Goal: Go to known website: Access a specific website the user already knows

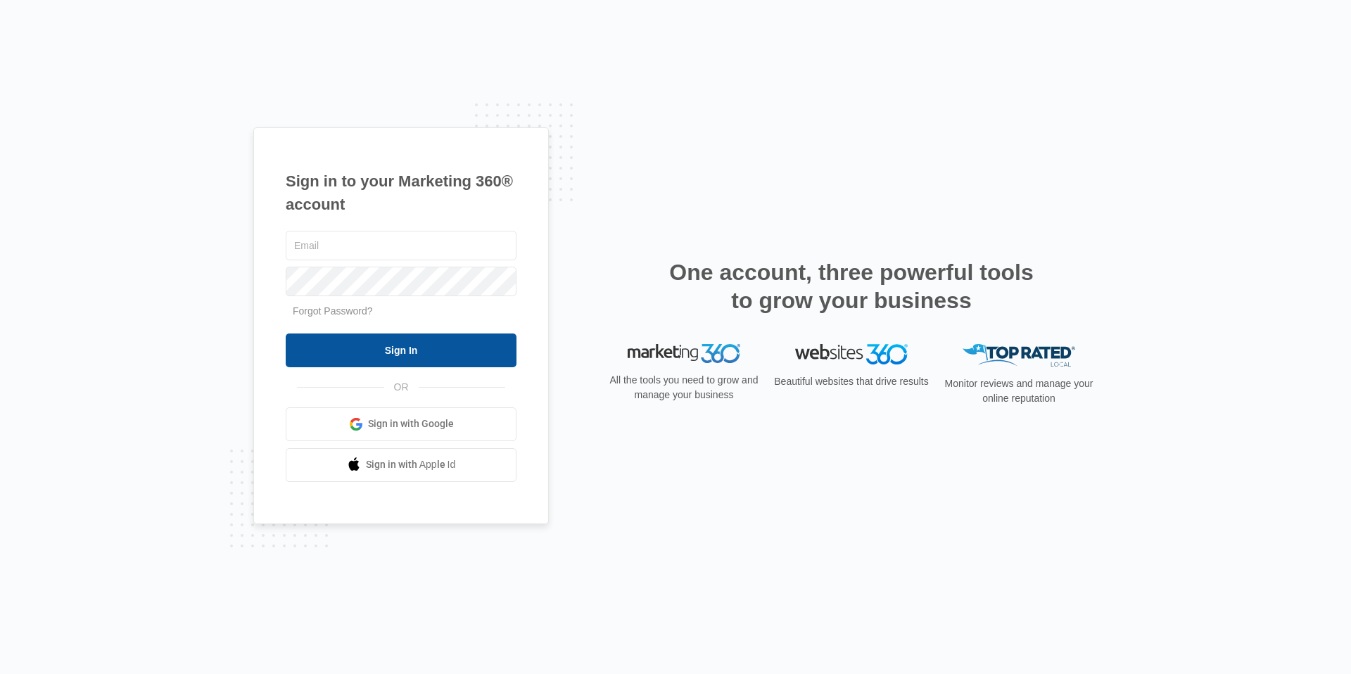
type input "[PERSON_NAME][EMAIL_ADDRESS][DOMAIN_NAME]"
click at [410, 360] on input "Sign In" at bounding box center [401, 351] width 231 height 34
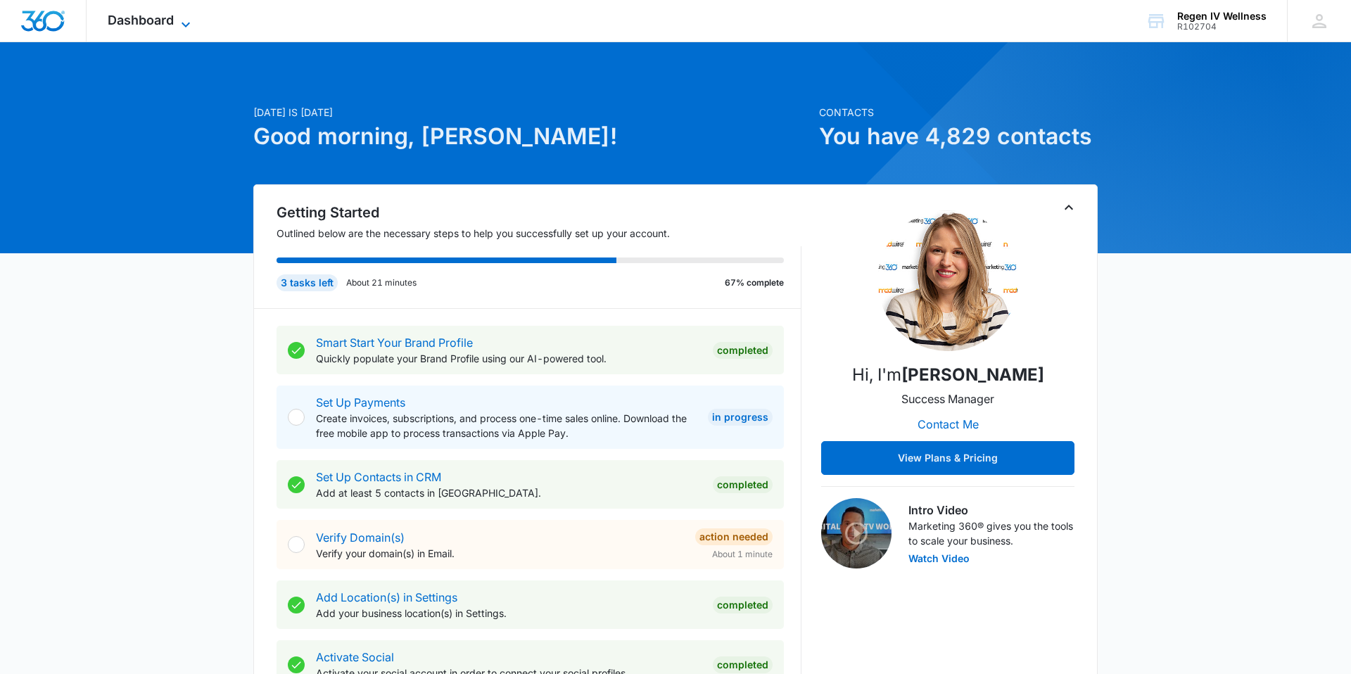
click at [183, 17] on icon at bounding box center [185, 24] width 17 height 17
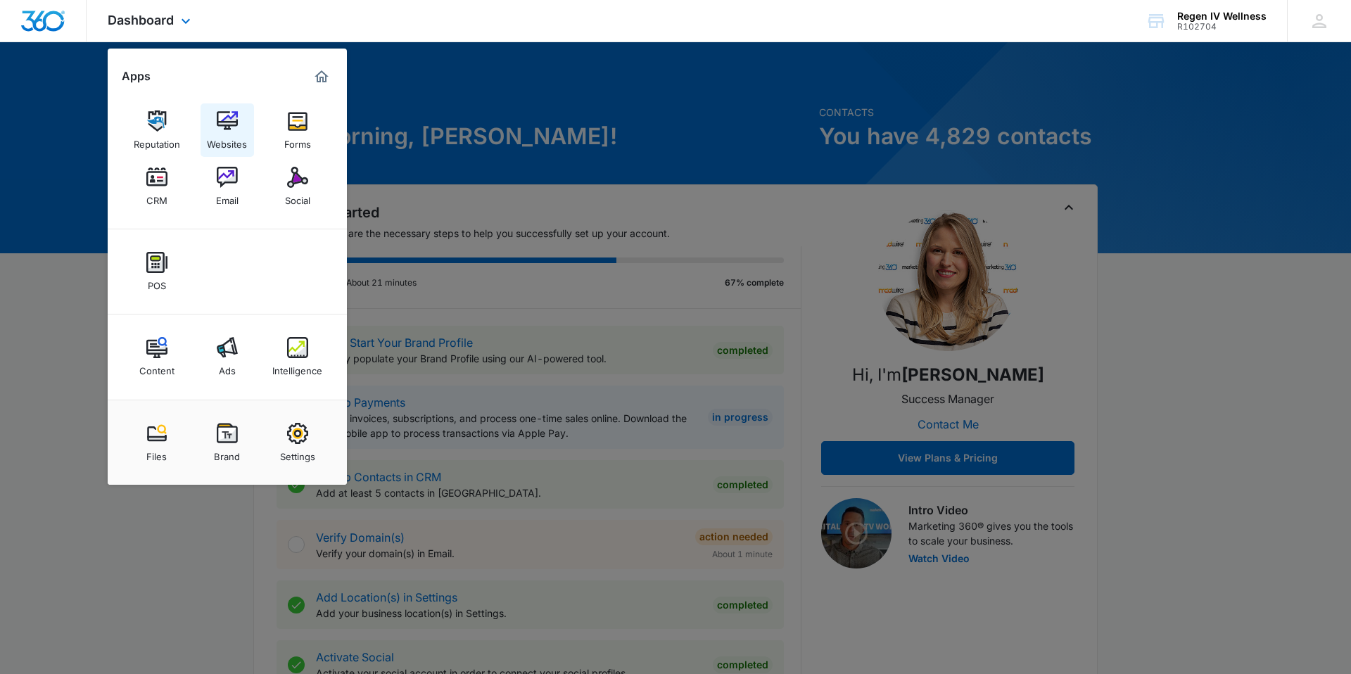
click at [229, 125] on img at bounding box center [227, 120] width 21 height 21
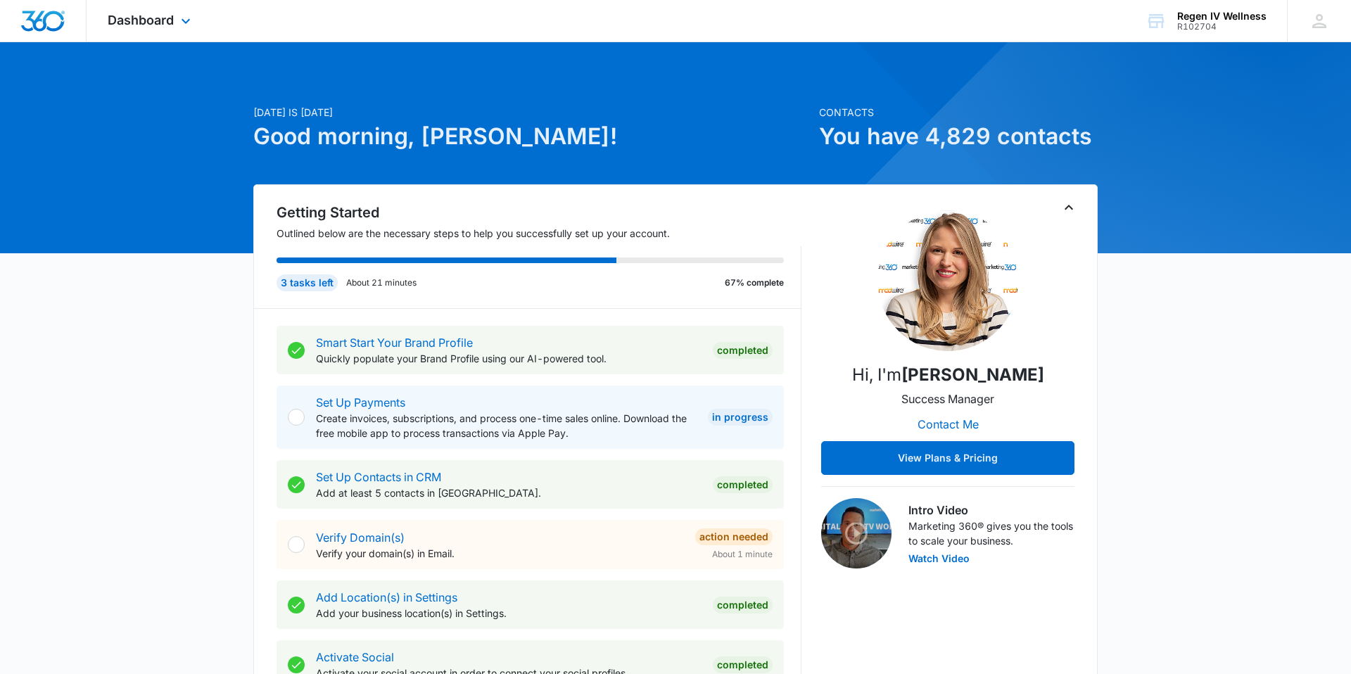
click at [170, 8] on div "Dashboard Apps Reputation Websites Forms CRM Email Social POS Content Ads Intel…" at bounding box center [151, 21] width 129 height 42
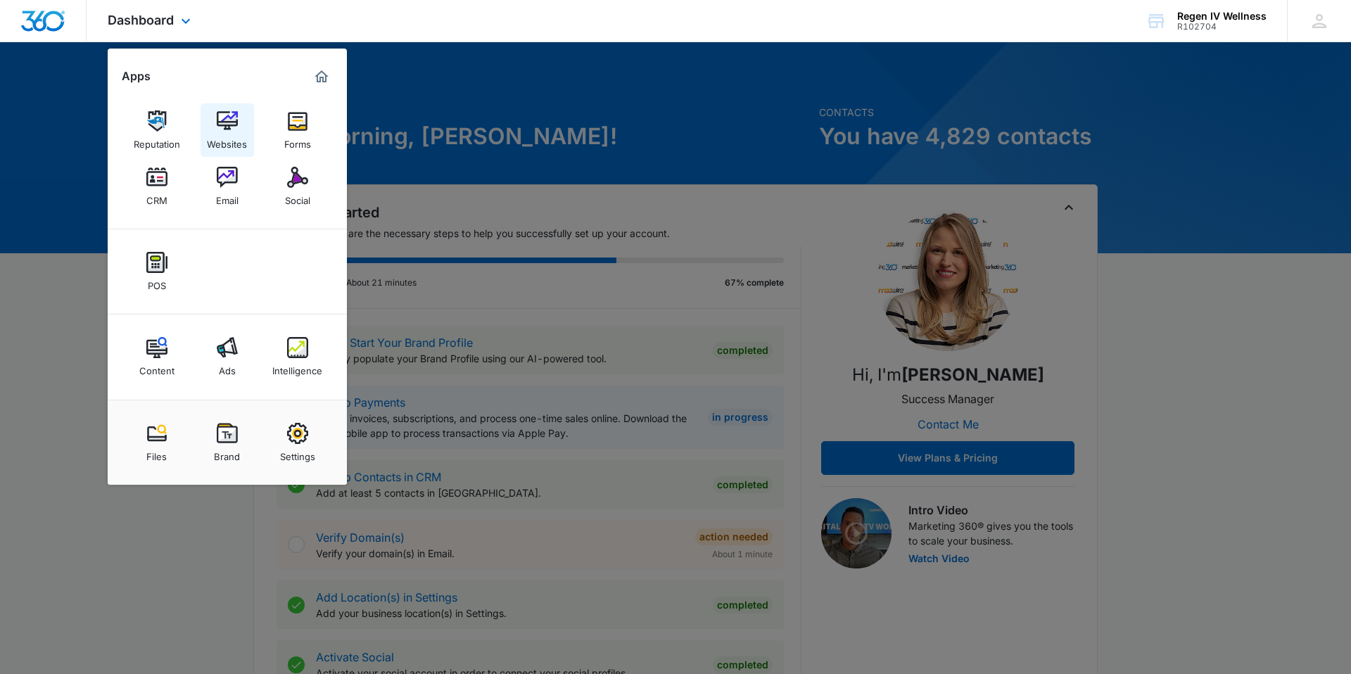
click at [239, 127] on link "Websites" at bounding box center [227, 129] width 53 height 53
